Goal: Complete application form

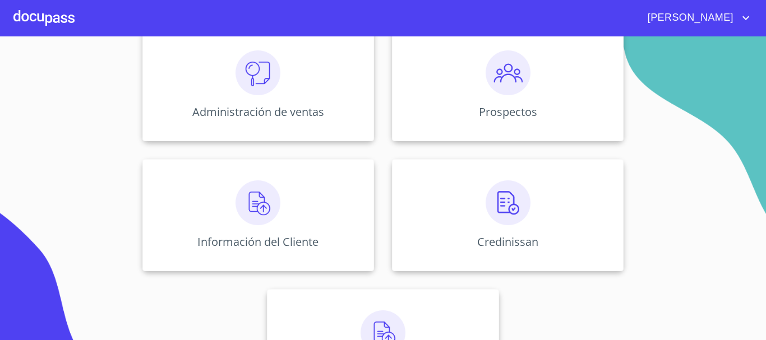
scroll to position [223, 0]
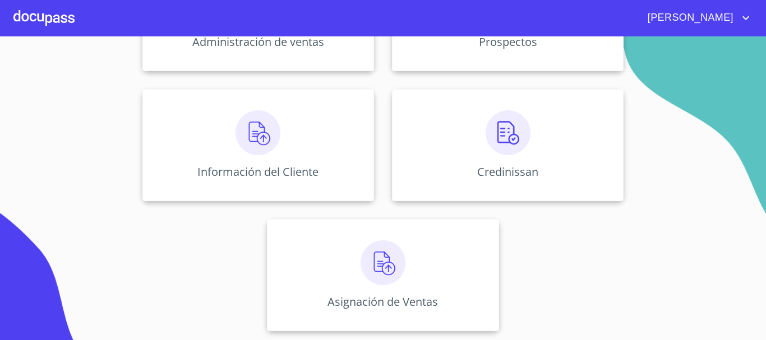
click at [147, 89] on div "Administración de ventas Prospectos Información del Cliente Credinissan Asignac…" at bounding box center [382, 145] width 695 height 390
click at [219, 164] on div "Información del Cliente" at bounding box center [257, 145] width 231 height 112
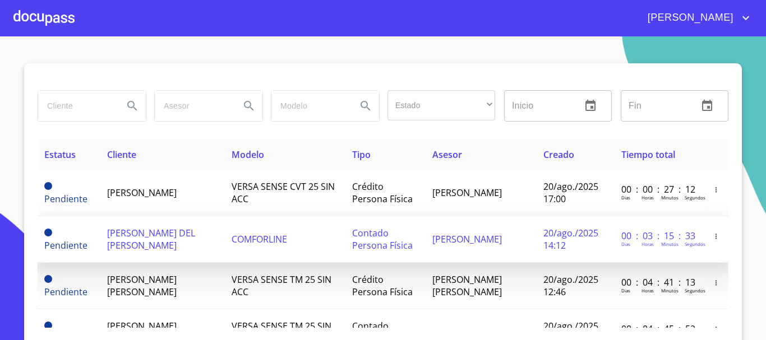
click at [137, 232] on span "[PERSON_NAME] DEL [PERSON_NAME]" at bounding box center [151, 239] width 88 height 25
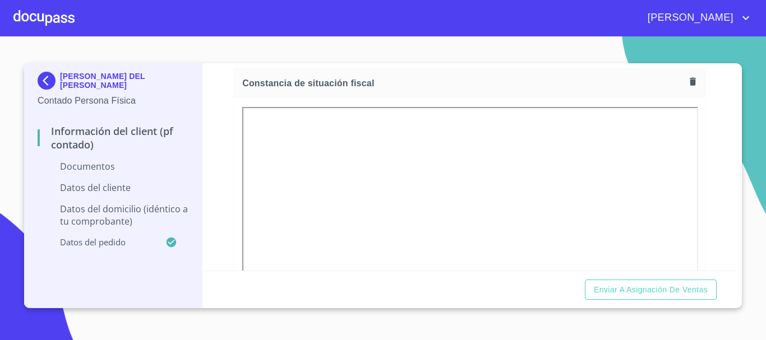
scroll to position [729, 0]
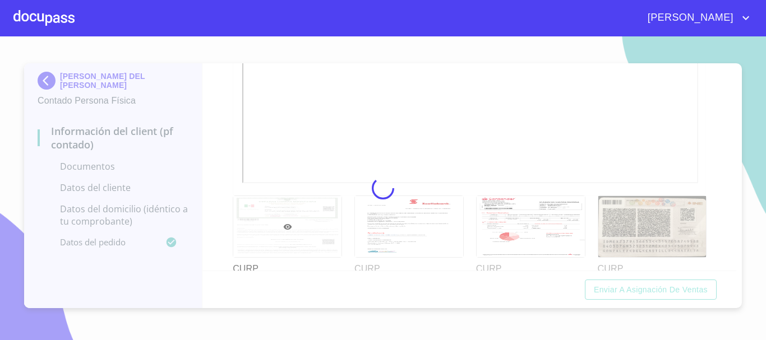
click at [520, 103] on div at bounding box center [383, 188] width 766 height 304
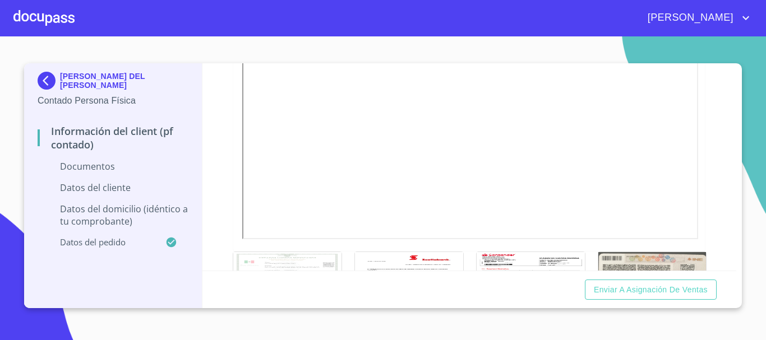
scroll to position [504, 0]
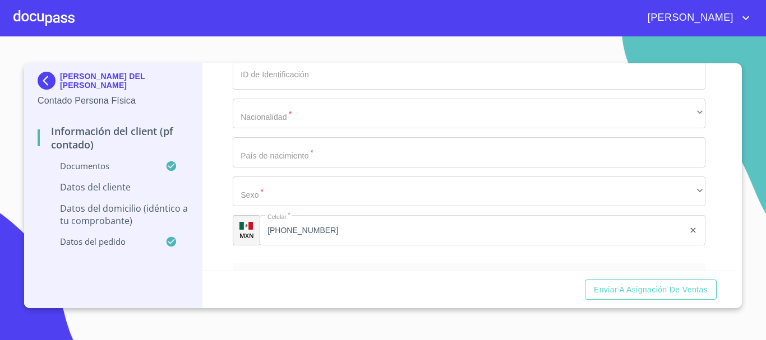
scroll to position [2242, 0]
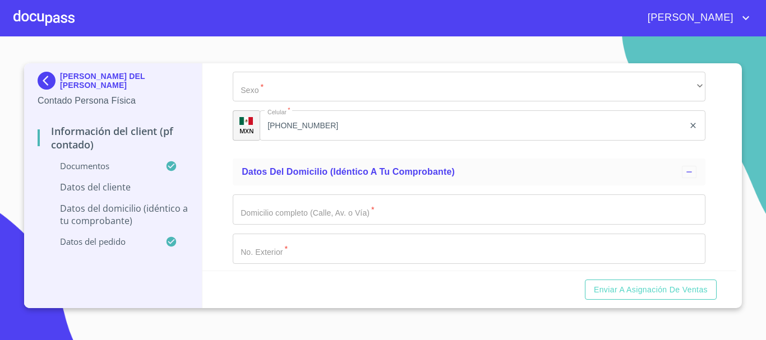
scroll to position [2298, 0]
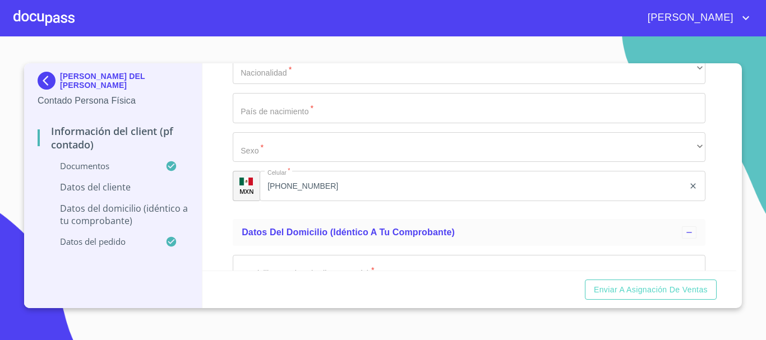
type input "0_"
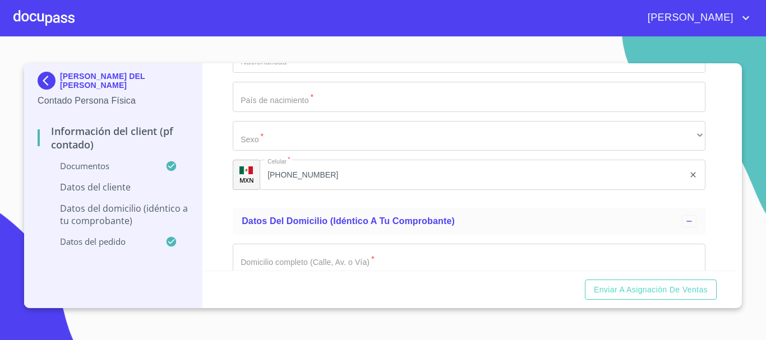
type input "GONN8403072LA"
click at [226, 243] on div "Información del Client (PF contado) Documentos Documento de identificación.   *…" at bounding box center [469, 166] width 534 height 207
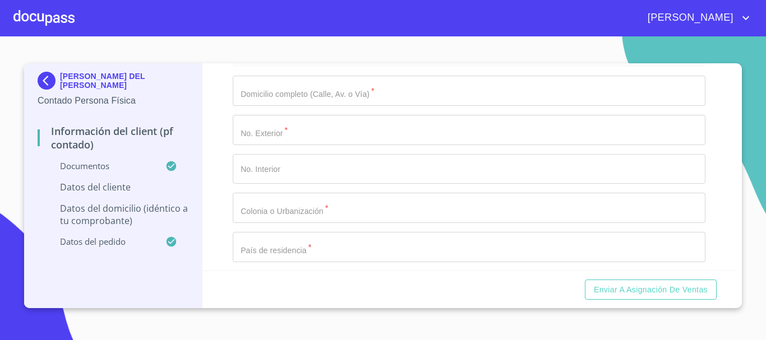
scroll to position [2410, 0]
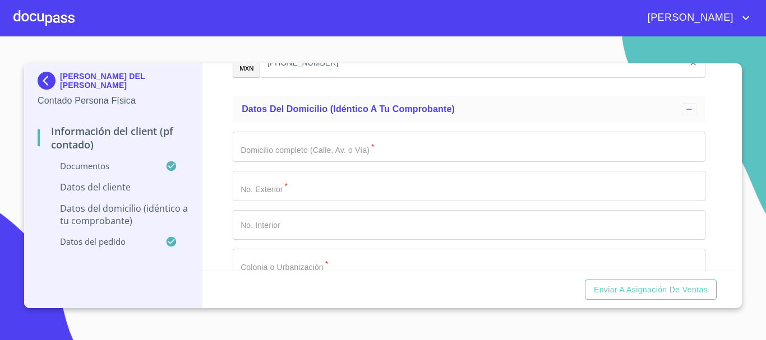
type input "GONN840307MGTNJT05"
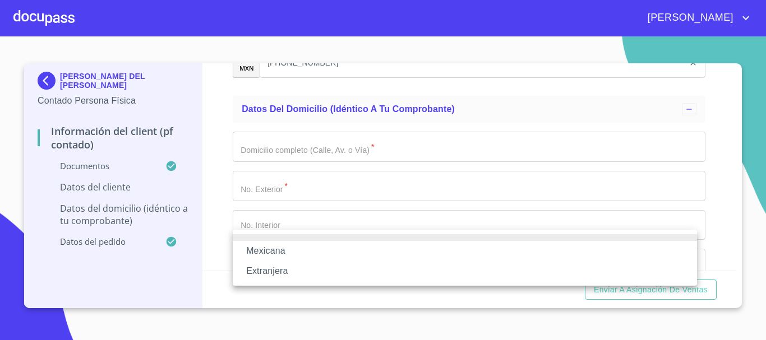
click at [307, 245] on li "Mexicana" at bounding box center [465, 251] width 464 height 20
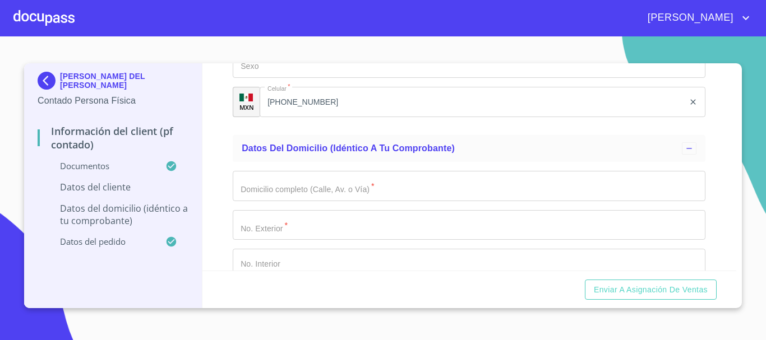
scroll to position [2466, 0]
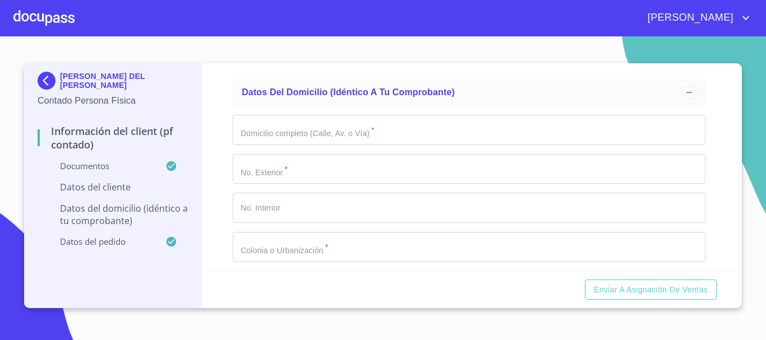
type input "[GEOGRAPHIC_DATA]"
click at [221, 257] on div "Información del Client (PF contado) Documentos Documento de identificación.   *…" at bounding box center [469, 166] width 534 height 207
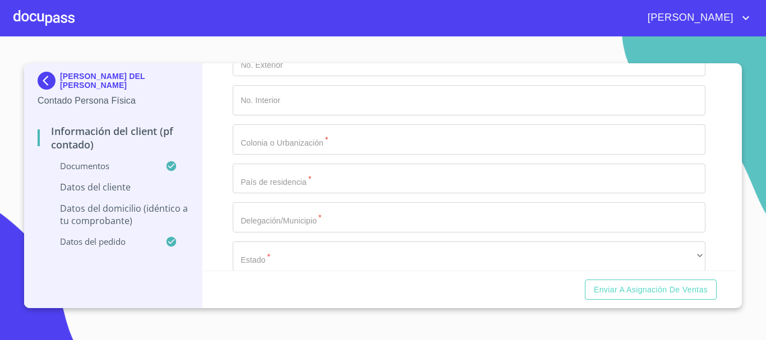
scroll to position [2578, 0]
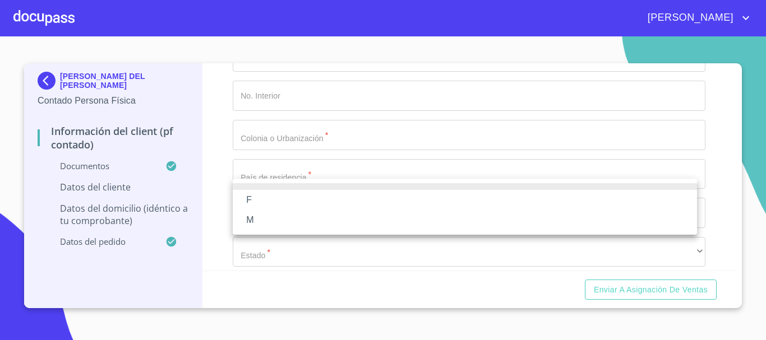
click at [319, 198] on li "F" at bounding box center [465, 200] width 464 height 20
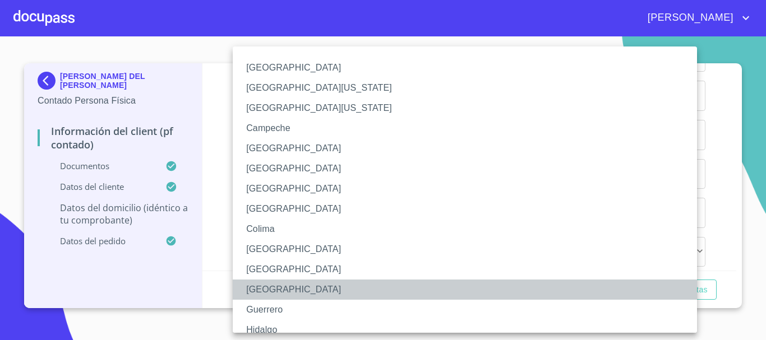
click at [299, 282] on li "[GEOGRAPHIC_DATA]" at bounding box center [469, 290] width 472 height 20
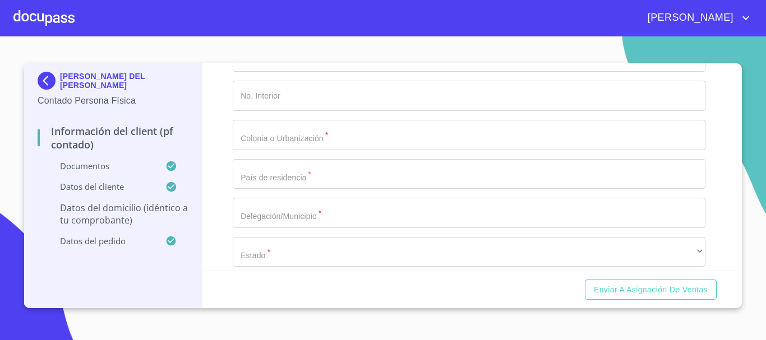
click at [216, 177] on div "Información del Client (PF contado) Documentos Documento de identificación.   *…" at bounding box center [469, 166] width 534 height 207
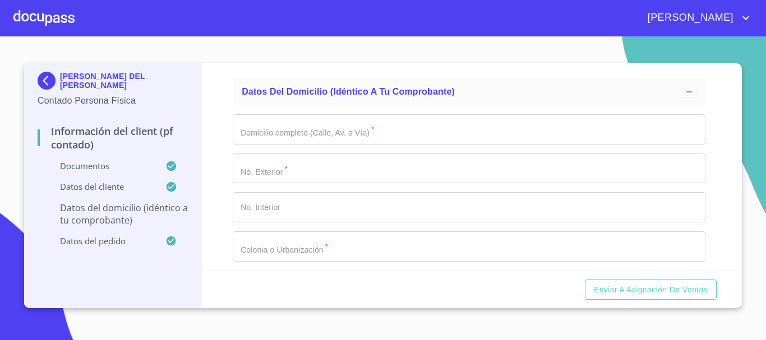
scroll to position [2466, 0]
type input "2379436653"
click at [221, 115] on div "Información del Client (PF contado) Documentos Documento de identificación.   *…" at bounding box center [469, 166] width 534 height 207
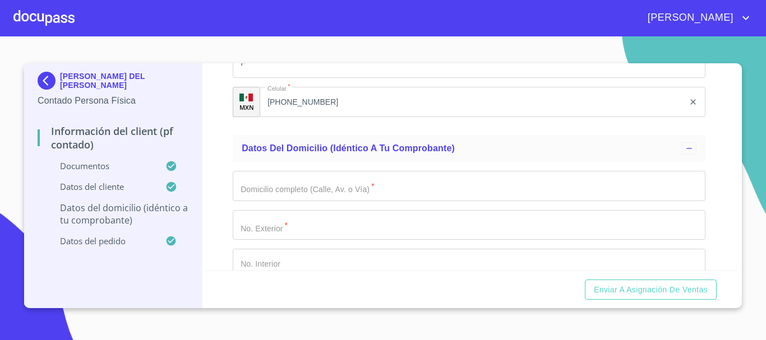
scroll to position [2354, 0]
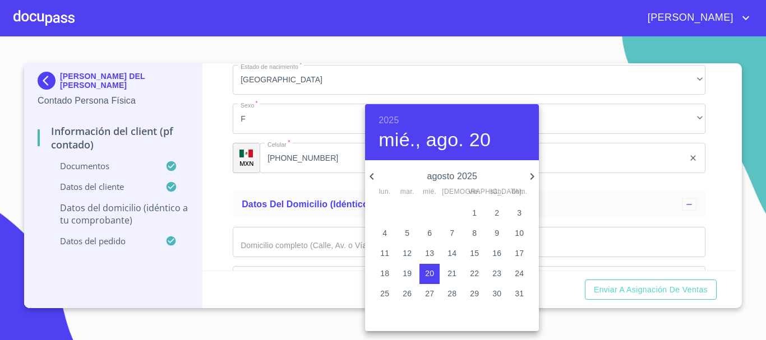
click at [374, 177] on icon "button" at bounding box center [371, 176] width 13 height 13
click at [370, 170] on icon "button" at bounding box center [371, 176] width 13 height 13
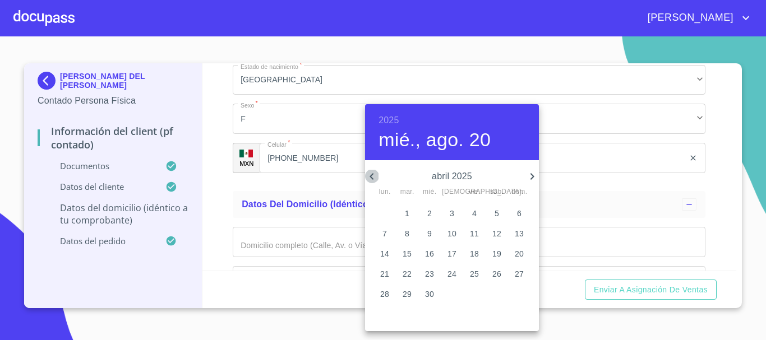
click at [370, 170] on icon "button" at bounding box center [371, 176] width 13 height 13
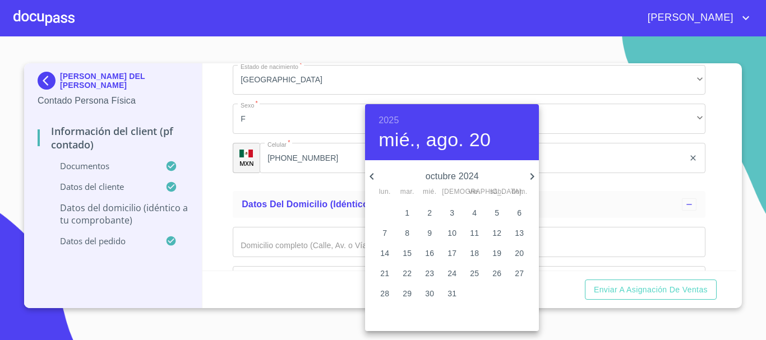
click at [483, 186] on div "octubre 2024 lun. mar. mié. jue. vie. sáb. dom." at bounding box center [452, 182] width 174 height 29
click at [472, 176] on p "octubre 2024" at bounding box center [451, 176] width 147 height 13
click at [481, 175] on p "octubre 2024" at bounding box center [451, 176] width 147 height 13
click at [455, 168] on div "octubre 2024 lun. mar. mié. jue. vie. sáb. dom." at bounding box center [452, 182] width 174 height 29
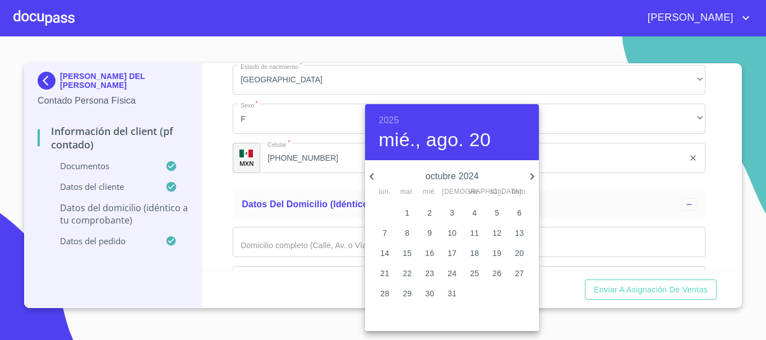
click at [374, 123] on div "2025 mié., ago. 20" at bounding box center [452, 132] width 174 height 56
click at [461, 142] on h4 "mié., ago. 20" at bounding box center [434, 140] width 112 height 24
click at [465, 145] on h4 "mié., ago. 20" at bounding box center [434, 140] width 112 height 24
click at [369, 173] on icon "button" at bounding box center [371, 176] width 13 height 13
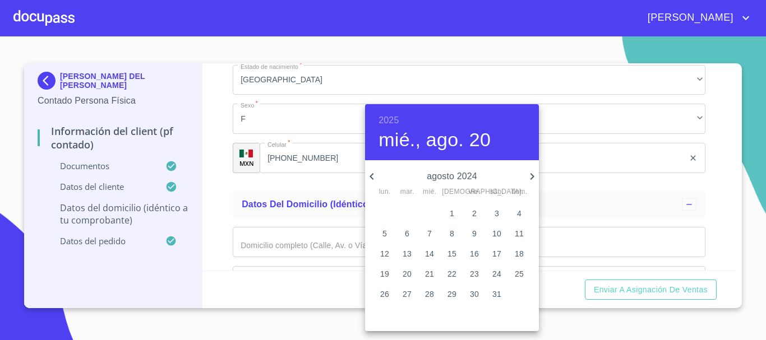
click at [369, 173] on icon "button" at bounding box center [371, 176] width 13 height 13
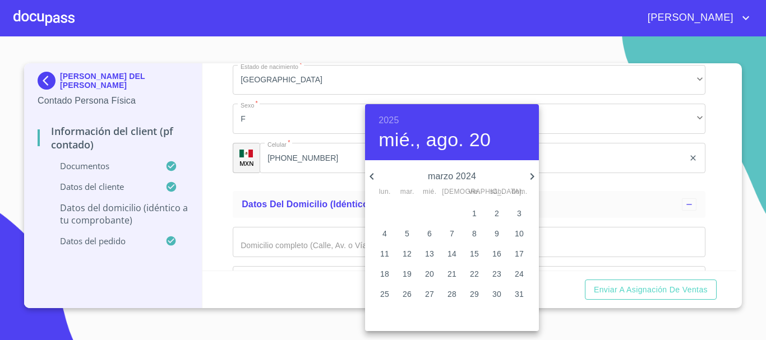
click at [369, 173] on icon "button" at bounding box center [371, 176] width 13 height 13
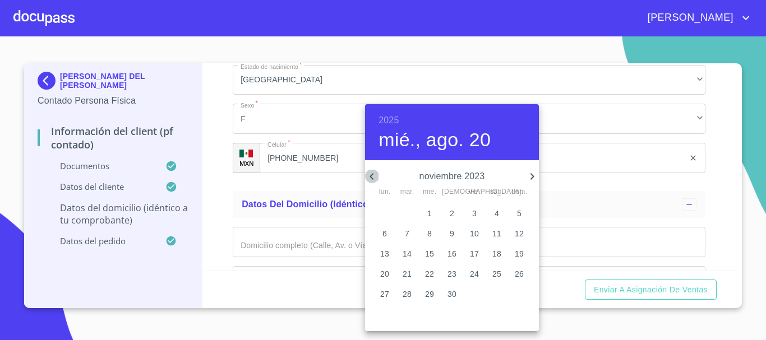
click at [369, 173] on icon "button" at bounding box center [371, 176] width 13 height 13
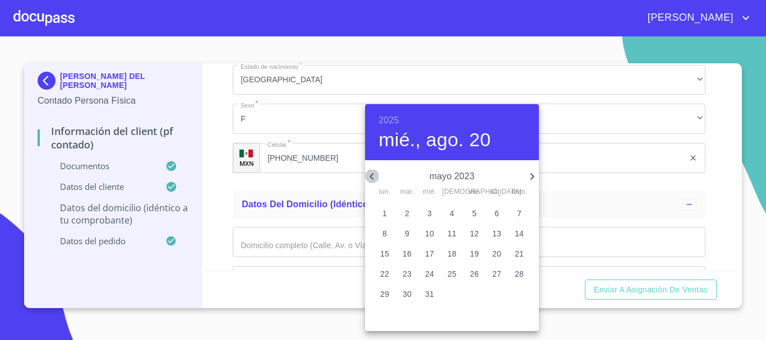
click at [369, 173] on icon "button" at bounding box center [371, 176] width 13 height 13
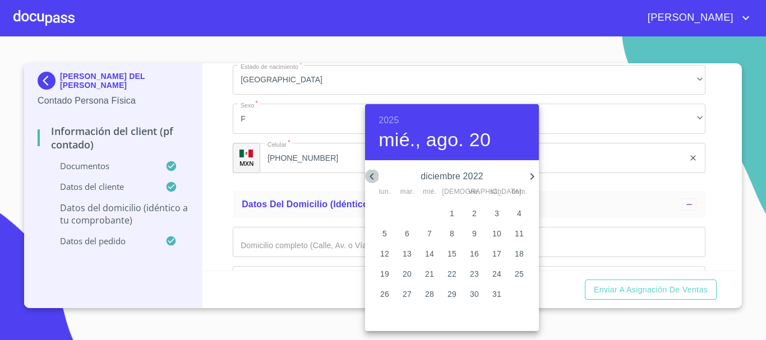
click at [369, 173] on icon "button" at bounding box center [371, 176] width 13 height 13
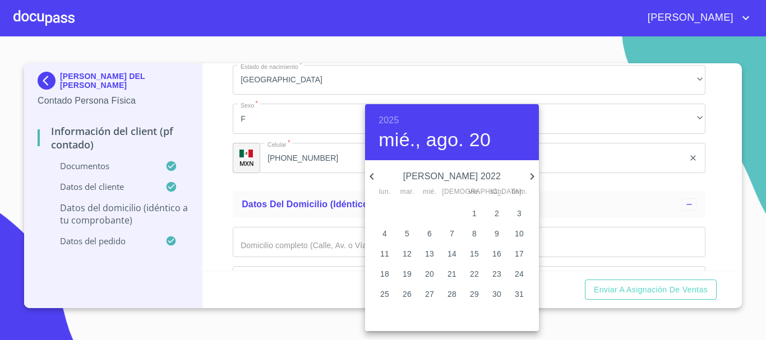
click at [369, 173] on icon "button" at bounding box center [371, 176] width 13 height 13
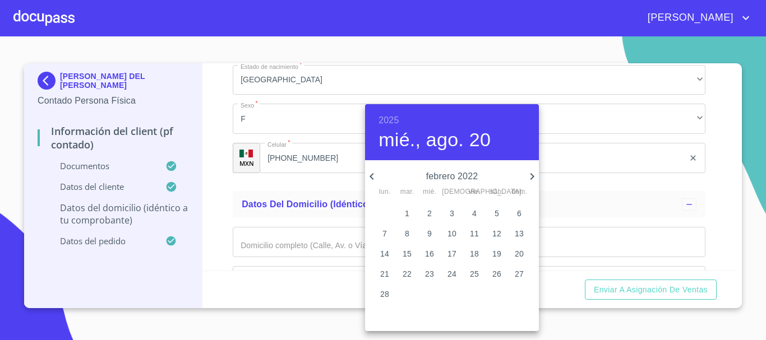
click at [369, 173] on icon "button" at bounding box center [371, 176] width 13 height 13
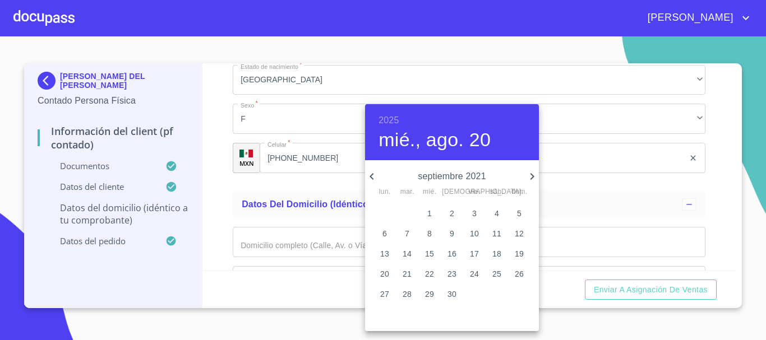
click at [369, 173] on icon "button" at bounding box center [371, 176] width 13 height 13
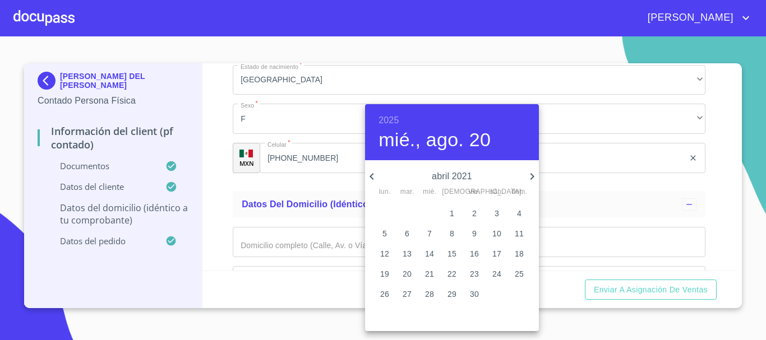
click at [369, 173] on icon "button" at bounding box center [371, 176] width 13 height 13
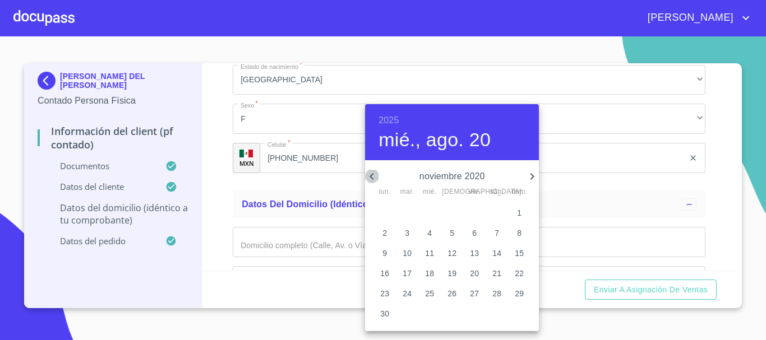
click at [370, 173] on icon "button" at bounding box center [371, 176] width 13 height 13
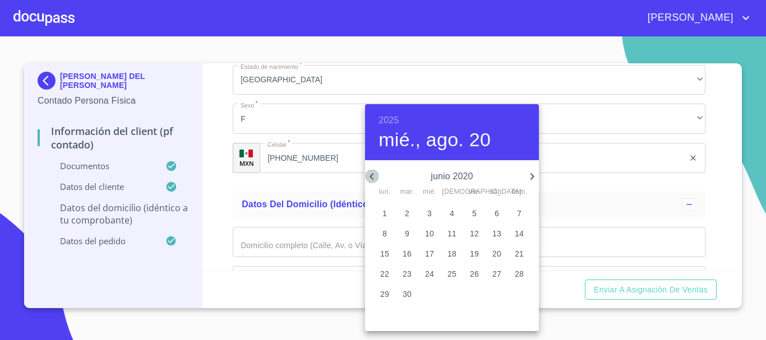
click at [370, 173] on icon "button" at bounding box center [371, 176] width 13 height 13
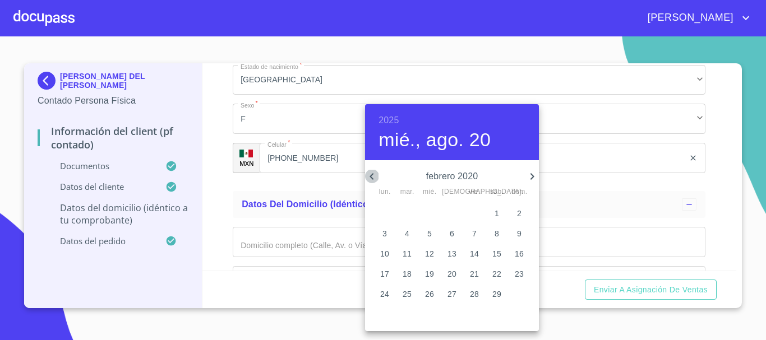
click at [370, 173] on icon "button" at bounding box center [371, 176] width 13 height 13
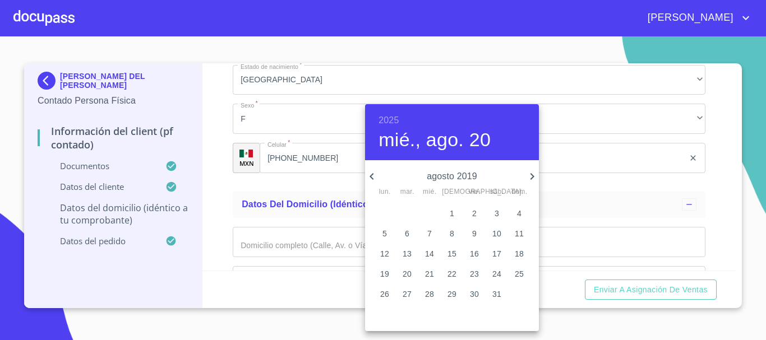
click at [370, 173] on icon "button" at bounding box center [371, 176] width 13 height 13
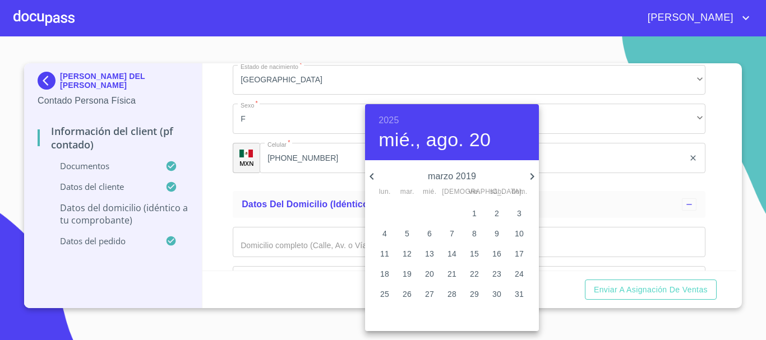
click at [370, 173] on icon "button" at bounding box center [371, 176] width 13 height 13
drag, startPoint x: 259, startPoint y: 362, endPoint x: 522, endPoint y: 111, distance: 363.1
click at [522, 111] on div "2025 mié., ago. 20" at bounding box center [452, 132] width 174 height 56
click at [393, 122] on h6 "2025" at bounding box center [388, 121] width 20 height 16
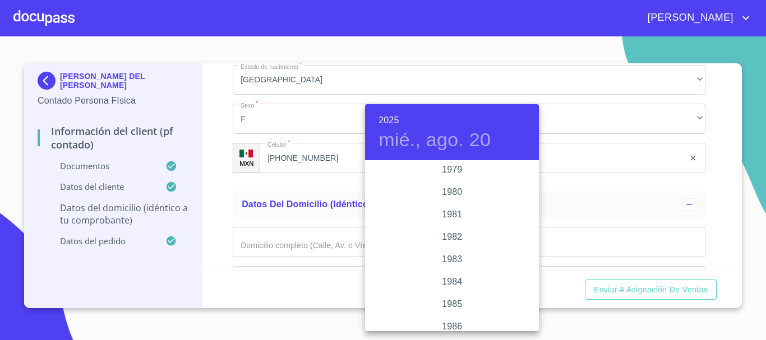
scroll to position [1229, 0]
click at [458, 265] on div "1984" at bounding box center [452, 267] width 174 height 22
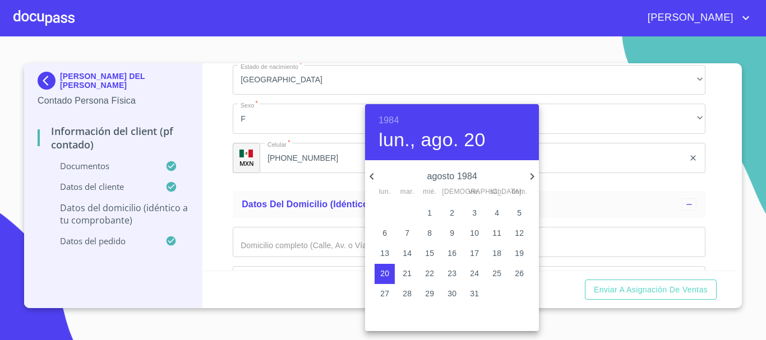
click at [375, 176] on icon "button" at bounding box center [371, 176] width 13 height 13
click at [527, 182] on icon "button" at bounding box center [531, 176] width 13 height 13
click at [370, 175] on icon "button" at bounding box center [371, 176] width 13 height 13
click at [370, 175] on icon "button" at bounding box center [371, 176] width 4 height 7
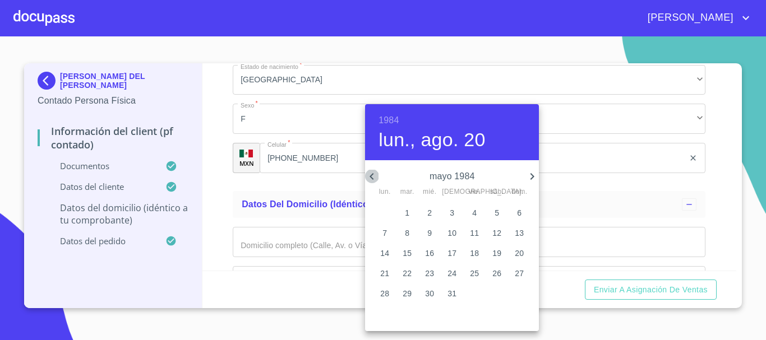
click at [370, 175] on icon "button" at bounding box center [371, 176] width 4 height 7
click at [370, 178] on icon "button" at bounding box center [371, 176] width 13 height 13
click at [421, 231] on span "7" at bounding box center [429, 233] width 20 height 11
type input "7 de mar. de 1984"
click at [609, 258] on div at bounding box center [383, 170] width 766 height 340
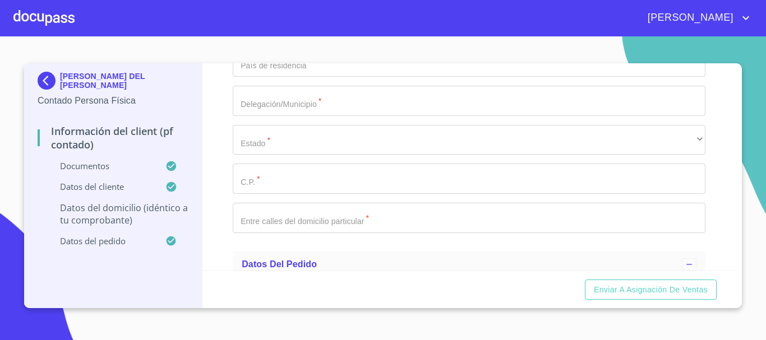
scroll to position [2746, 0]
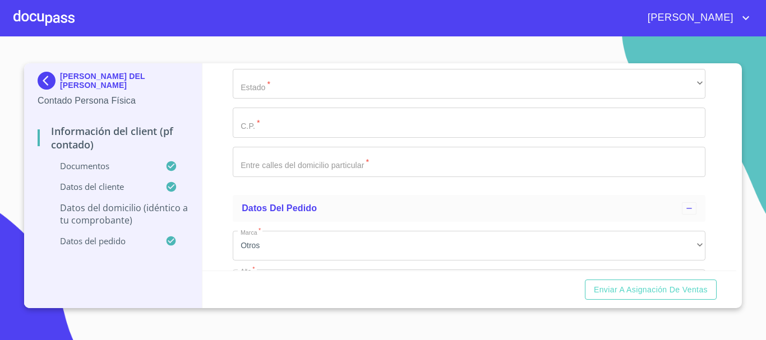
click at [215, 129] on div "Información del Client (PF contado) Documentos Documento de identificación.   *…" at bounding box center [469, 166] width 534 height 207
type input "TERRANOSTRA"
type input "300"
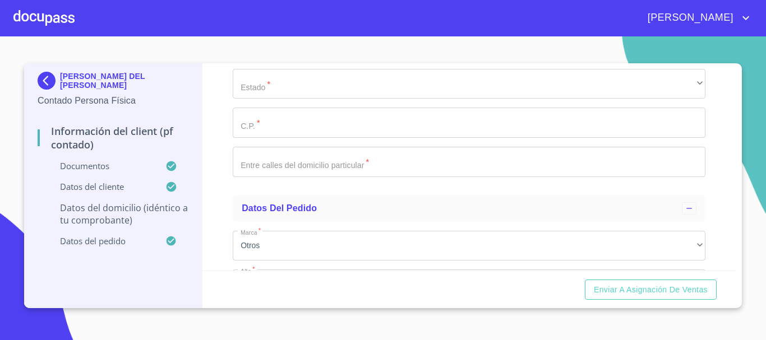
type input "126"
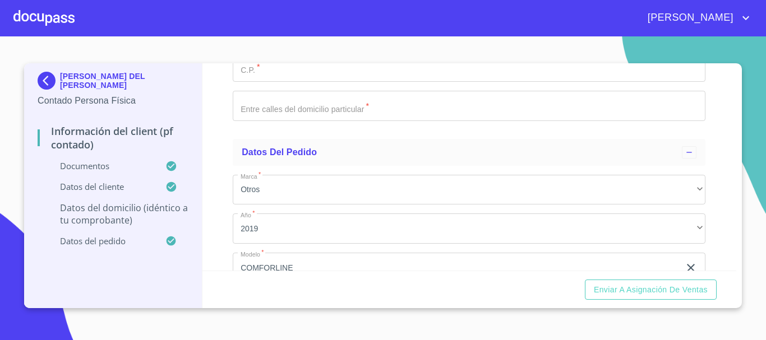
type input "BELLATERRA"
type input "[GEOGRAPHIC_DATA]"
click at [306, 285] on div "Enviar a Asignación de Ventas" at bounding box center [469, 290] width 534 height 38
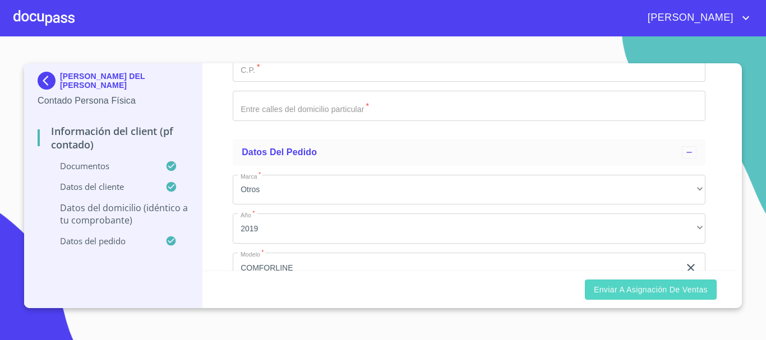
click at [648, 290] on span "Enviar a Asignación de Ventas" at bounding box center [651, 290] width 114 height 14
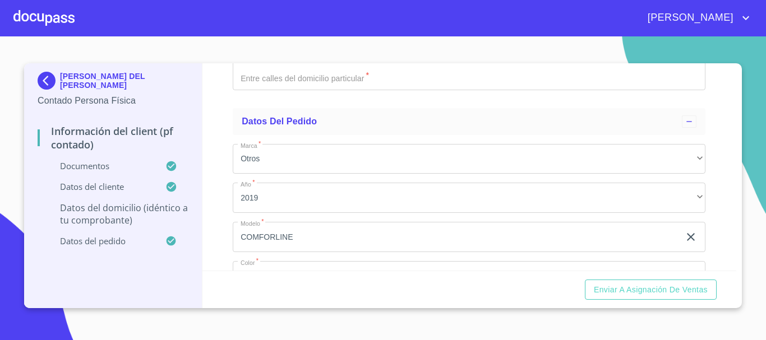
type input "TLAJOMULCO DE ZUÑIGA"
click at [352, 299] on div "Enviar a Asignación de Ventas" at bounding box center [469, 290] width 534 height 38
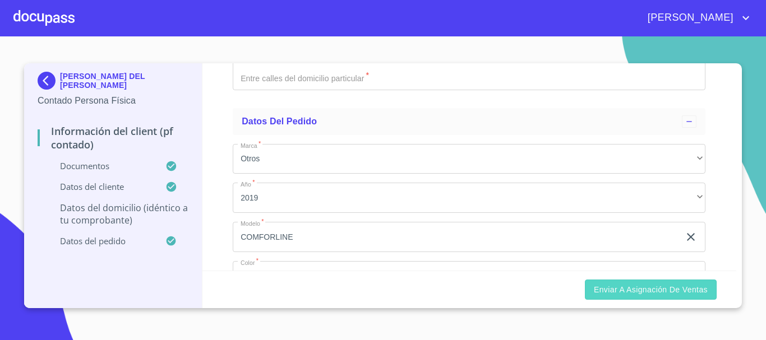
click at [659, 294] on span "Enviar a Asignación de Ventas" at bounding box center [651, 290] width 114 height 14
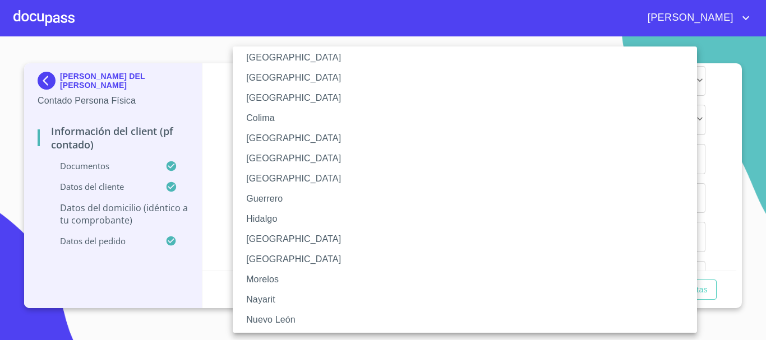
scroll to position [112, 0]
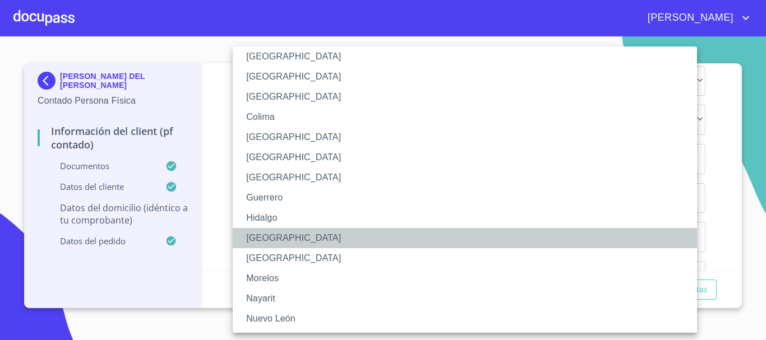
click at [269, 240] on li "[GEOGRAPHIC_DATA]" at bounding box center [469, 238] width 472 height 20
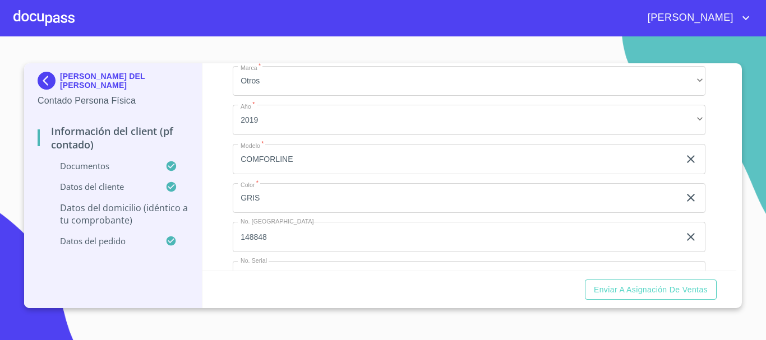
type input "45645"
click at [310, 287] on div "Enviar a Asignación de Ventas" at bounding box center [469, 290] width 534 height 38
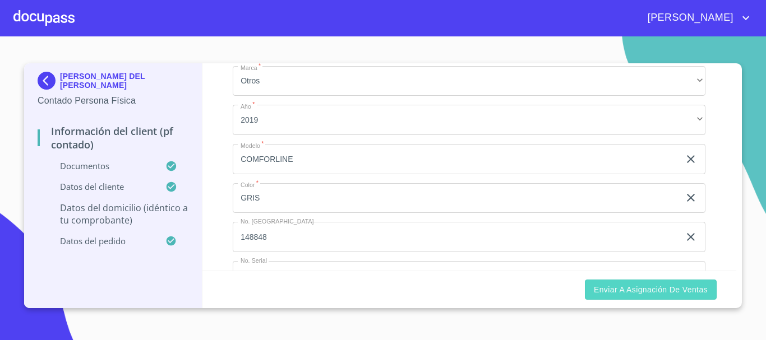
click at [703, 296] on button "Enviar a Asignación de Ventas" at bounding box center [651, 290] width 132 height 21
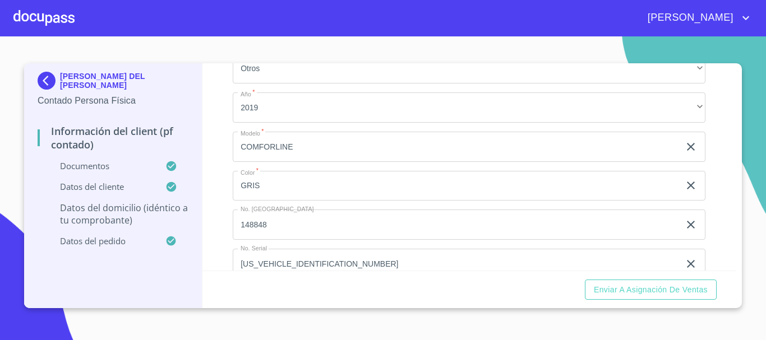
scroll to position [3006, 0]
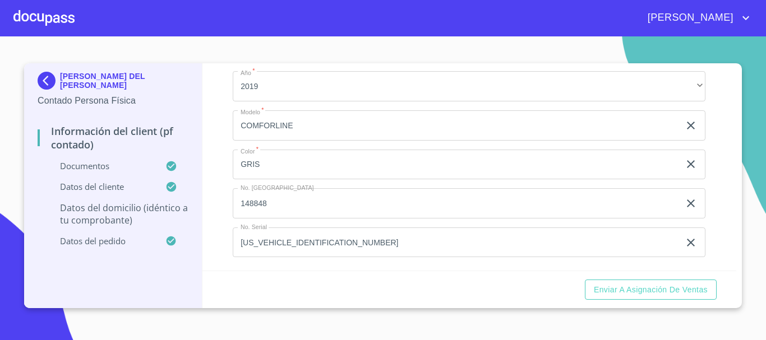
type input "TERRANOSTRA"
click at [204, 229] on div "Información del Client (PF contado) Documentos Documento de identificación.   *…" at bounding box center [469, 166] width 534 height 207
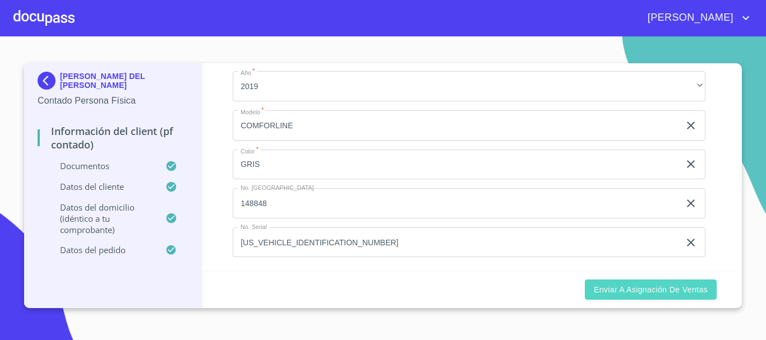
click at [692, 291] on span "Enviar a Asignación de Ventas" at bounding box center [651, 290] width 114 height 14
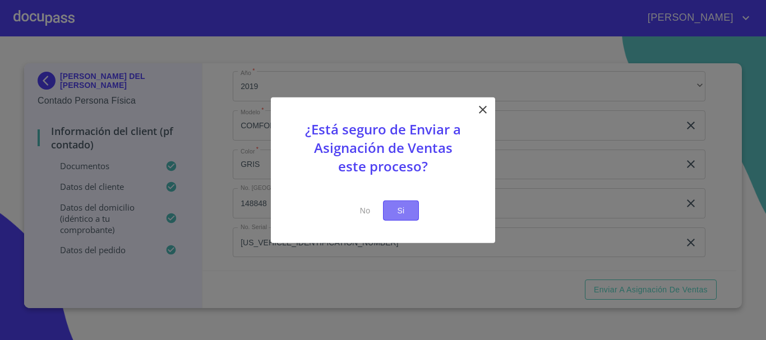
click at [397, 212] on span "Si" at bounding box center [401, 210] width 18 height 14
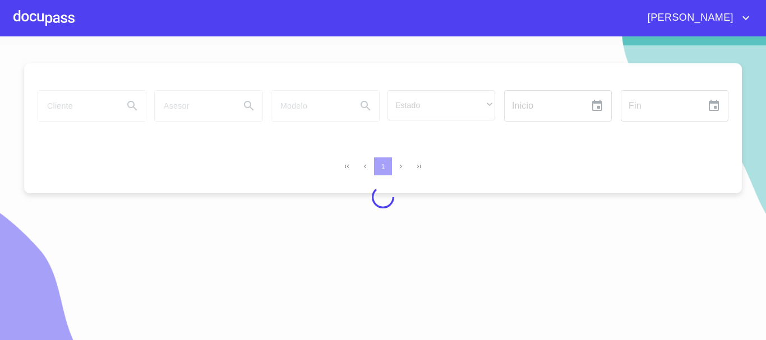
click at [39, 13] on div at bounding box center [43, 18] width 61 height 36
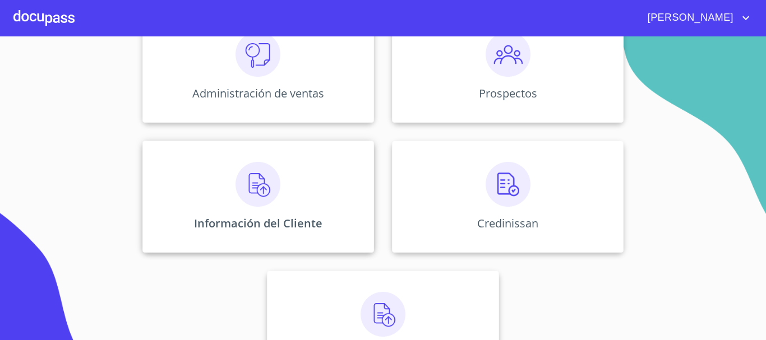
scroll to position [223, 0]
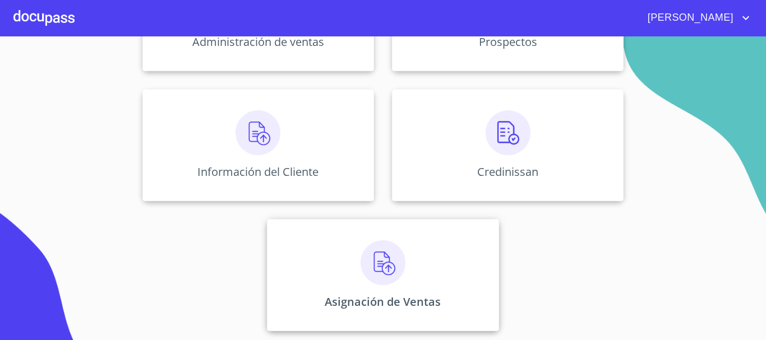
click at [407, 261] on div "Asignación de Ventas" at bounding box center [382, 275] width 231 height 112
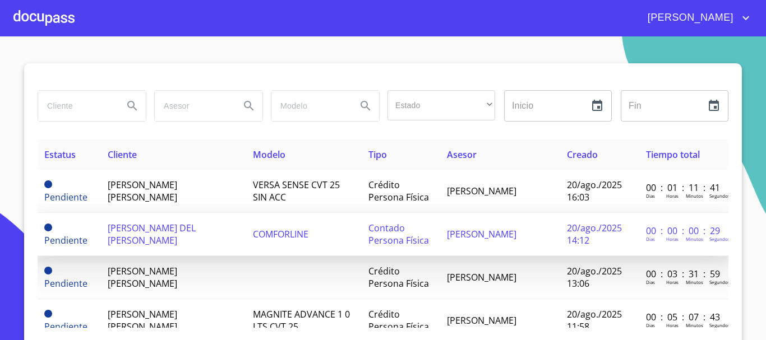
click at [474, 225] on td "[PERSON_NAME]" at bounding box center [500, 234] width 120 height 43
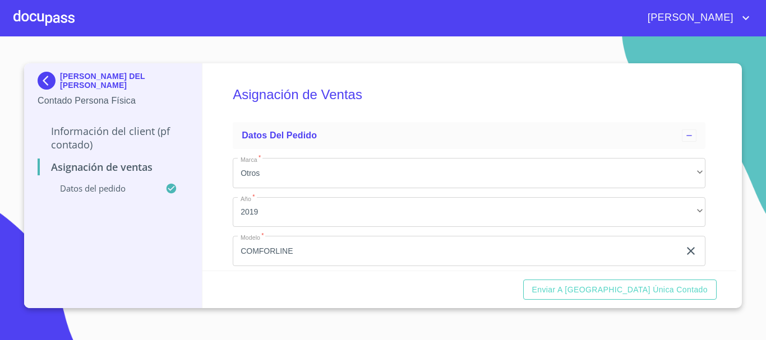
drag, startPoint x: 55, startPoint y: 71, endPoint x: 136, endPoint y: 91, distance: 83.6
click at [136, 91] on div "[PERSON_NAME] DEL [PERSON_NAME] Persona Física" at bounding box center [113, 89] width 151 height 53
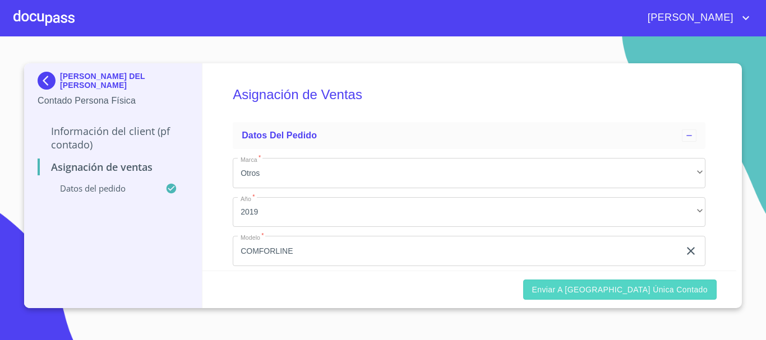
click at [674, 290] on span "Enviar a [GEOGRAPHIC_DATA] única contado" at bounding box center [620, 290] width 176 height 14
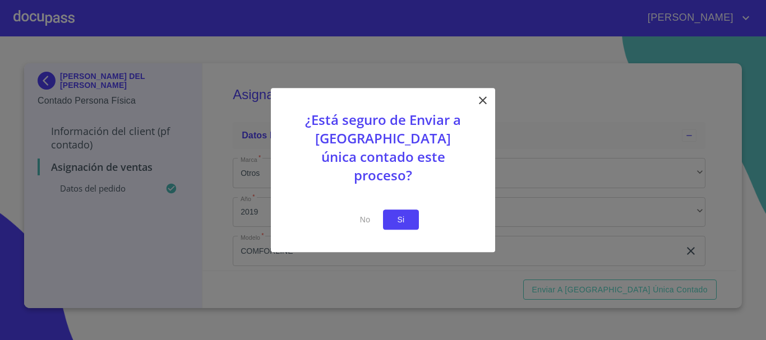
click at [402, 213] on span "Si" at bounding box center [401, 220] width 18 height 14
